Goal: Find specific page/section: Find specific page/section

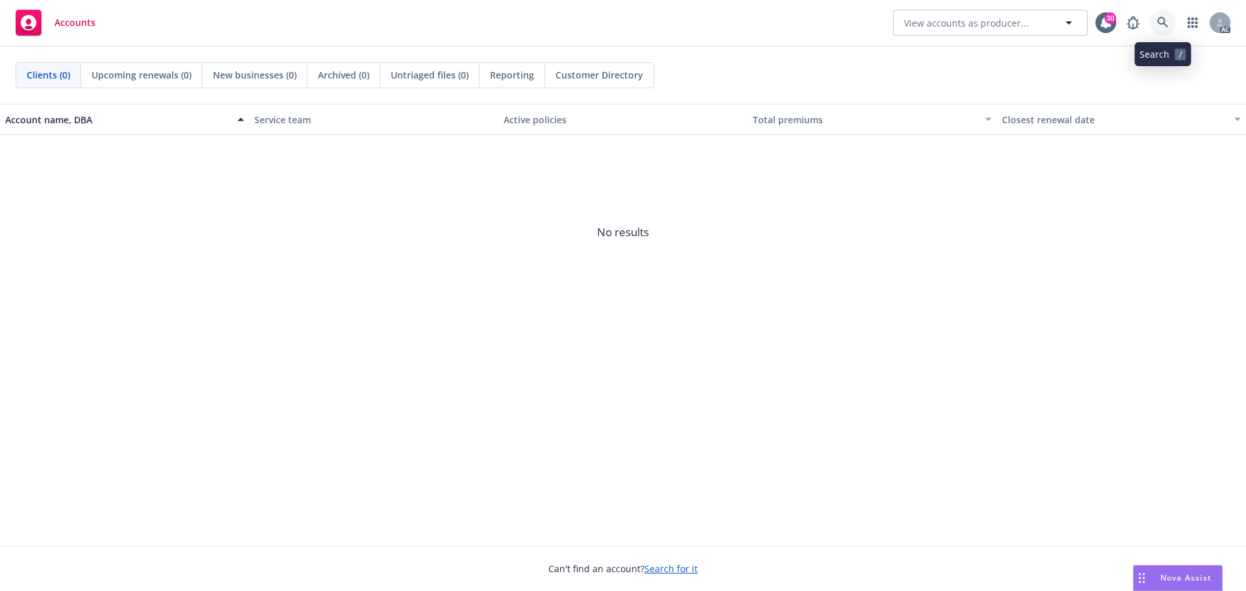
click at [1163, 25] on icon at bounding box center [1163, 23] width 12 height 12
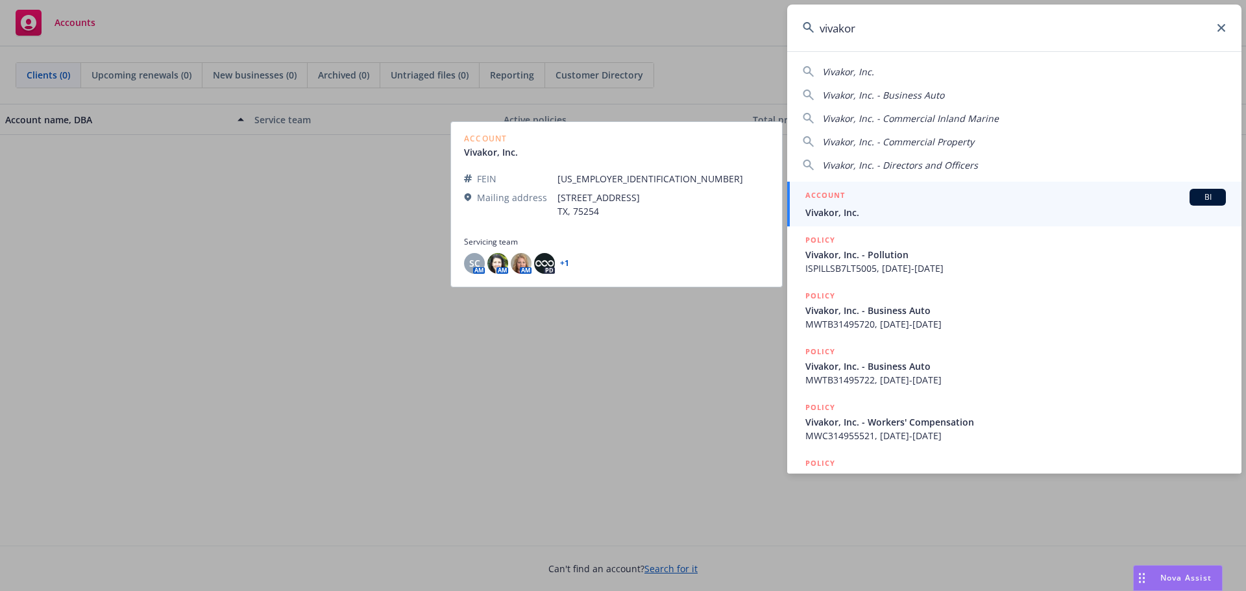
type input "vivakor"
click at [1138, 199] on div "ACCOUNT BI" at bounding box center [1016, 197] width 421 height 17
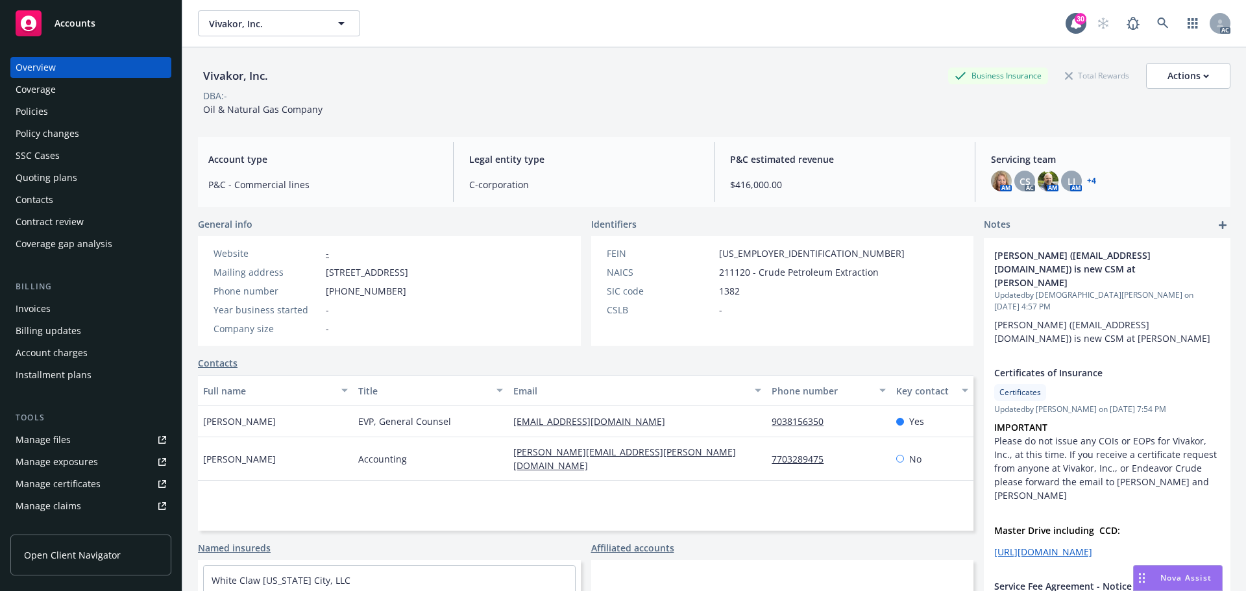
click at [28, 107] on div "Policies" at bounding box center [32, 111] width 32 height 21
